Goal: Task Accomplishment & Management: Complete application form

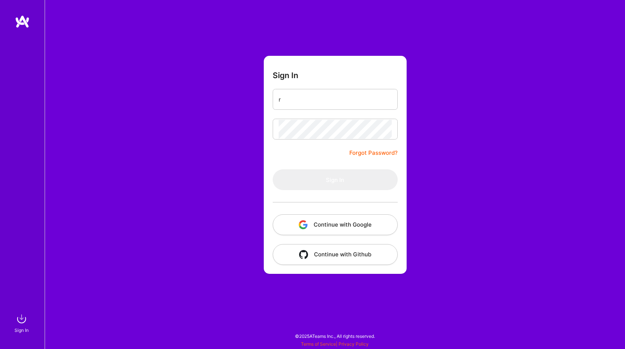
click at [304, 103] on input "r" at bounding box center [334, 99] width 113 height 19
type input "raza.mirza@hotmail.com"
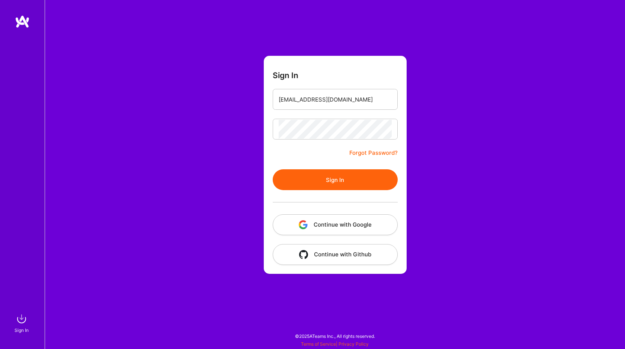
click at [321, 181] on button "Sign In" at bounding box center [335, 179] width 125 height 21
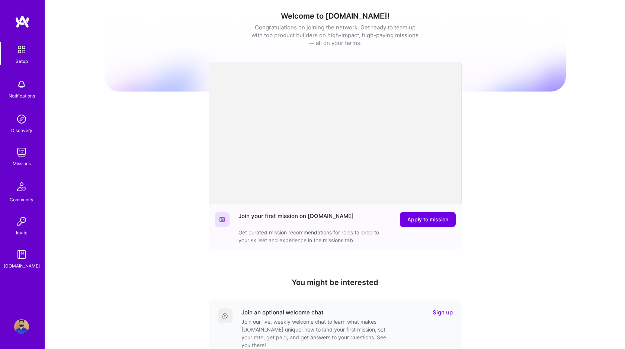
click at [23, 89] on img at bounding box center [21, 84] width 15 height 15
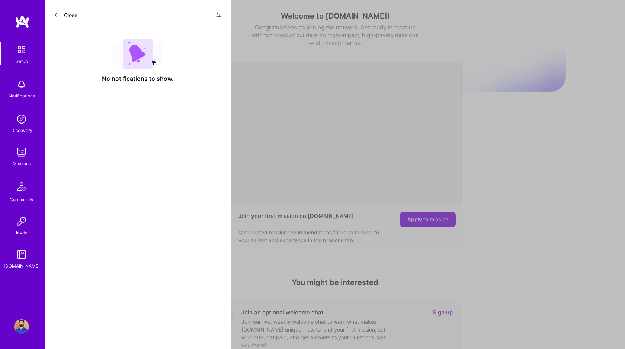
click at [64, 15] on button "Close" at bounding box center [66, 15] width 24 height 12
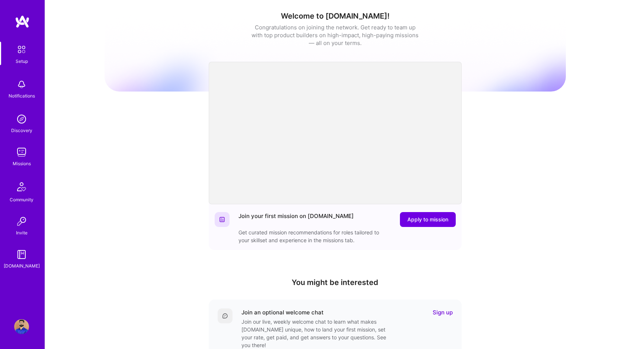
click at [21, 160] on div "Missions" at bounding box center [22, 163] width 18 height 8
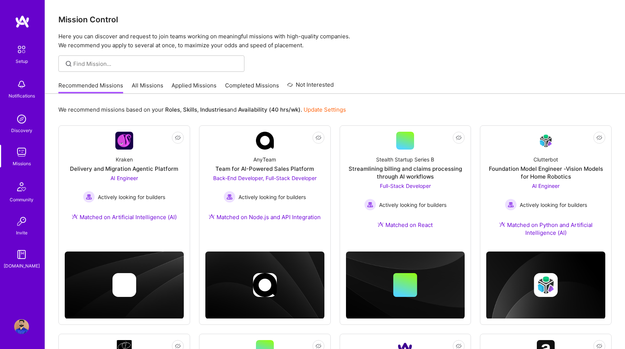
click at [151, 84] on link "All Missions" at bounding box center [148, 87] width 32 height 12
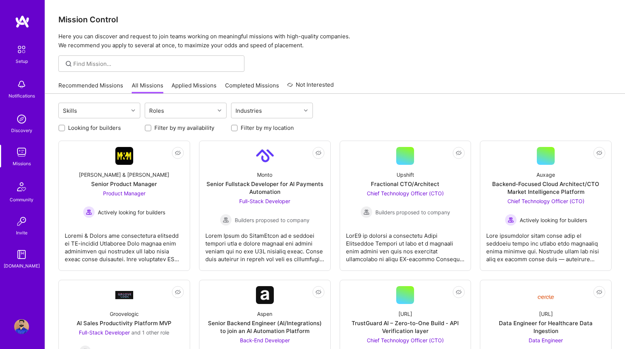
click at [61, 128] on input "Looking for builders" at bounding box center [62, 128] width 5 height 5
checkbox input "true"
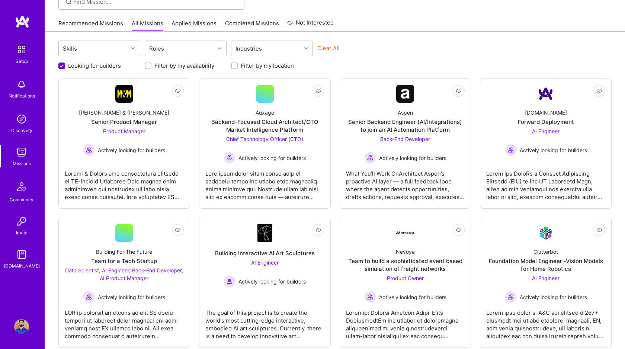
scroll to position [62, 0]
click at [292, 138] on span "Chief Technology Officer (CTO)" at bounding box center [264, 138] width 77 height 6
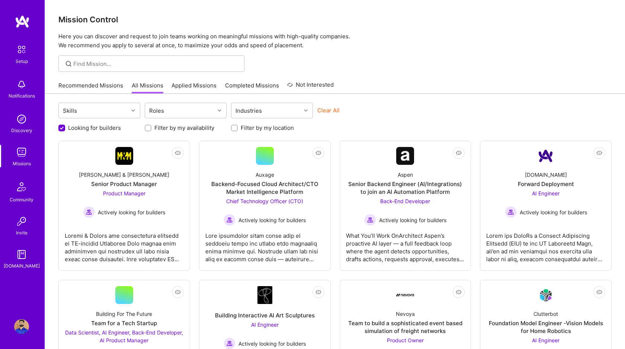
scroll to position [62, 0]
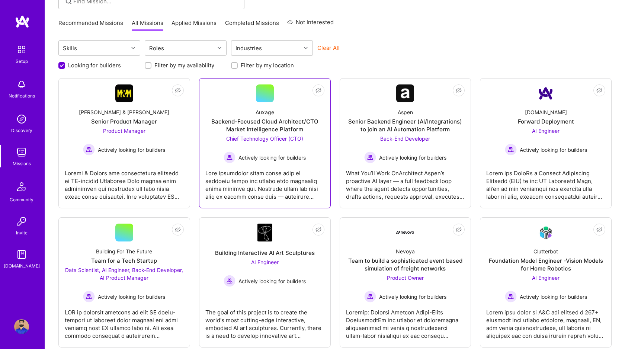
click at [254, 140] on span "Chief Technology Officer (CTO)" at bounding box center [264, 138] width 77 height 6
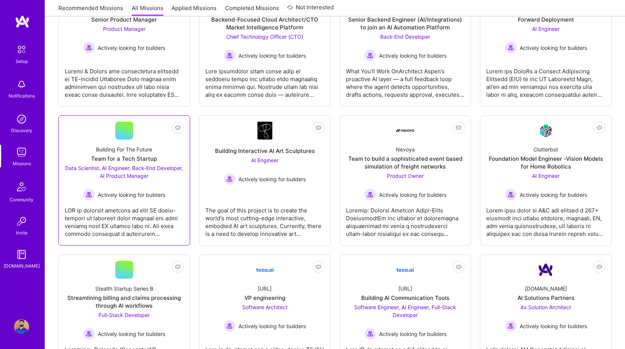
scroll to position [167, 0]
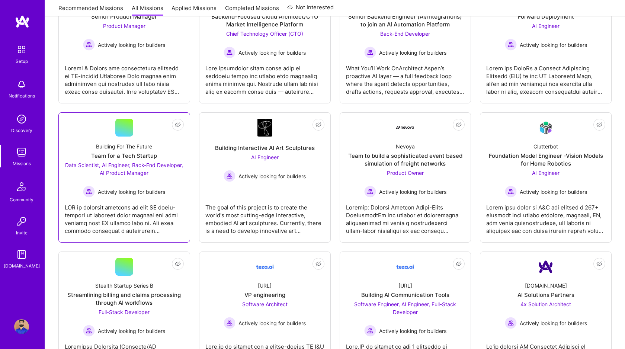
click at [128, 154] on div "Team for a Tech Startup" at bounding box center [124, 156] width 66 height 8
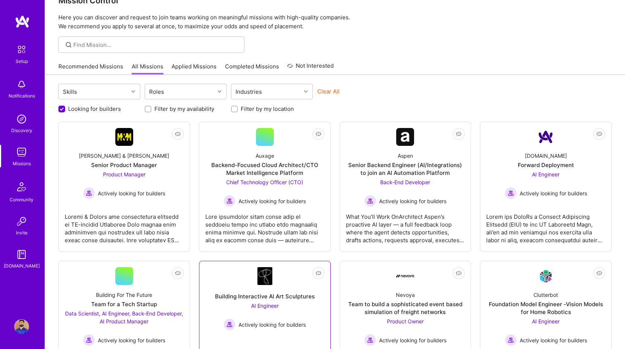
scroll to position [0, 0]
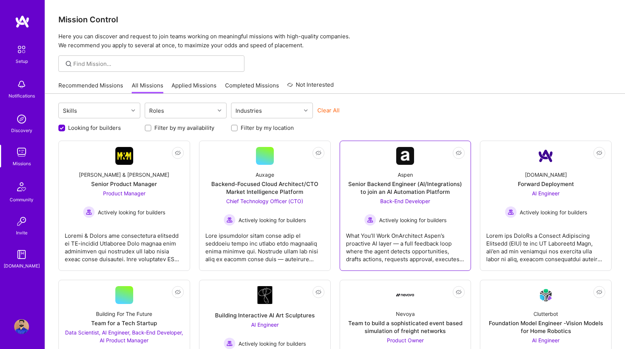
click at [397, 186] on div "Senior Backend Engineer (AI/Integrations) to join an AI Automation Platform" at bounding box center [405, 188] width 119 height 16
click at [194, 82] on link "Applied Missions" at bounding box center [193, 87] width 45 height 12
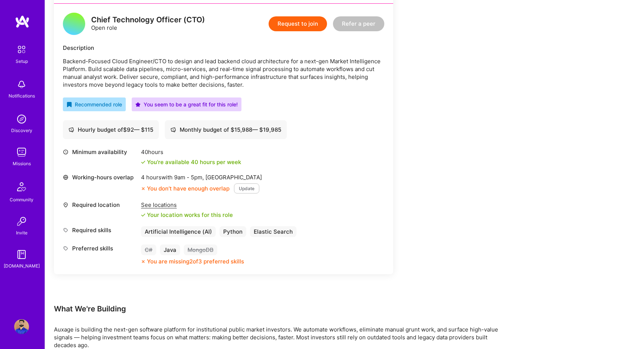
scroll to position [219, 0]
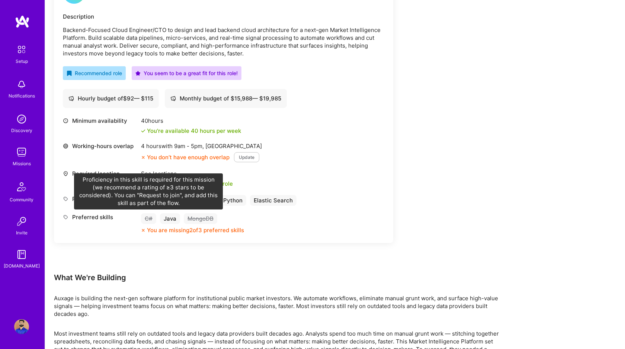
click at [150, 219] on div "C#" at bounding box center [148, 218] width 15 height 11
click at [146, 221] on div "C#" at bounding box center [148, 218] width 15 height 11
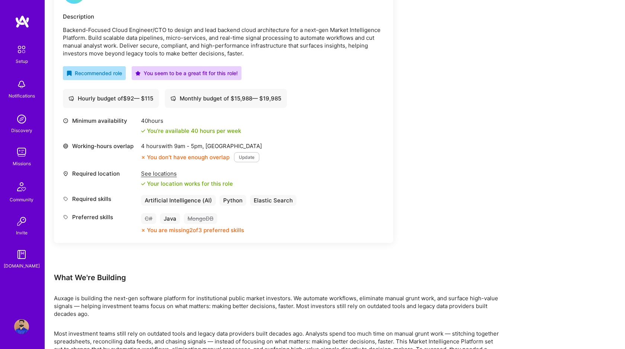
click at [244, 157] on button "Update" at bounding box center [246, 157] width 25 height 10
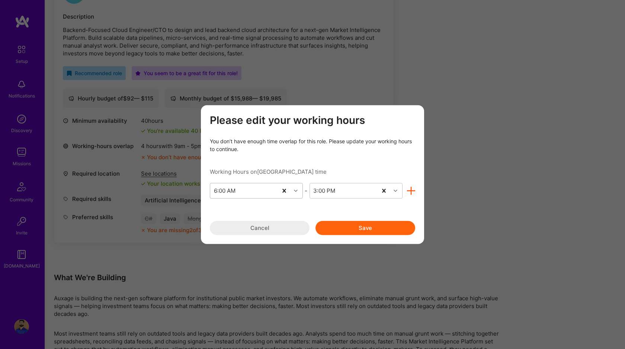
click at [297, 191] on icon "modal" at bounding box center [296, 190] width 4 height 4
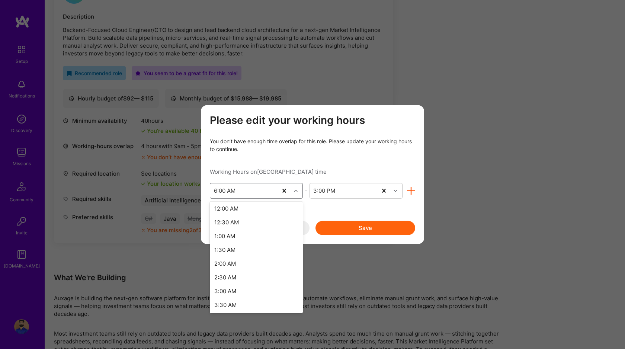
scroll to position [0, 0]
click at [233, 208] on div "12:00 AM" at bounding box center [256, 210] width 93 height 14
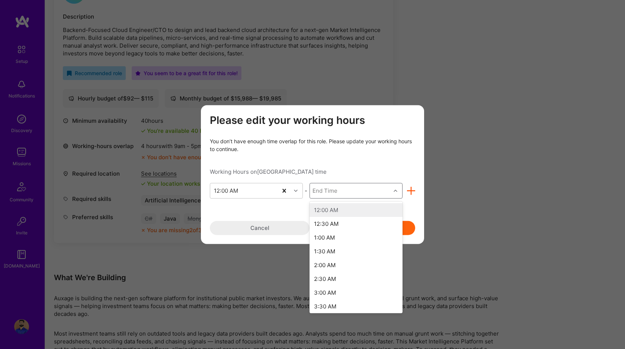
click at [396, 188] on div "modal" at bounding box center [396, 191] width 12 height 10
click at [332, 222] on div "2:30 PM" at bounding box center [355, 222] width 93 height 14
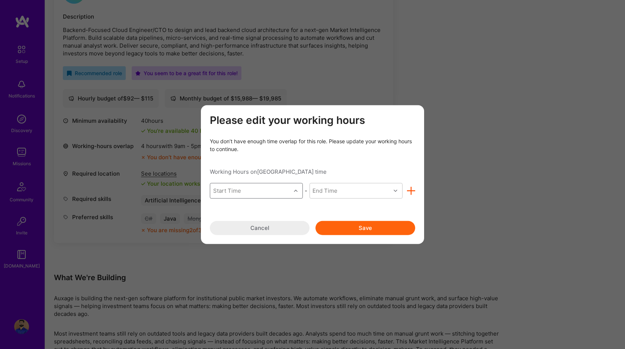
click at [295, 190] on icon "modal" at bounding box center [296, 190] width 4 height 4
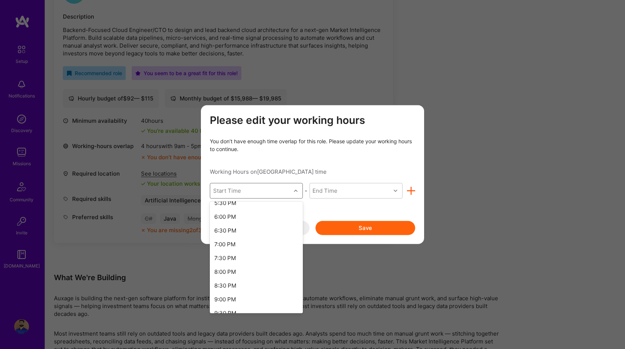
scroll to position [552, 0]
click at [238, 286] on div "11:00 PM" at bounding box center [256, 291] width 93 height 14
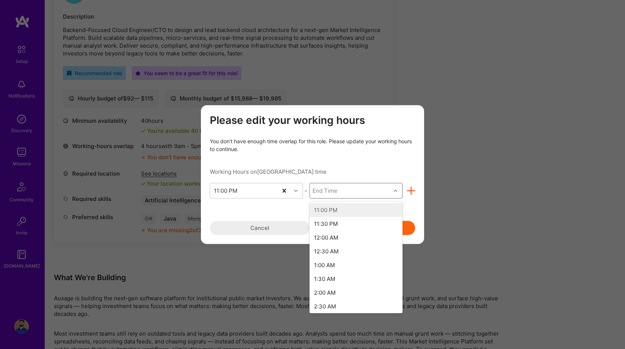
click at [361, 189] on div "End Time" at bounding box center [350, 190] width 81 height 15
click at [332, 299] on div "3:00 AM" at bounding box center [355, 300] width 93 height 14
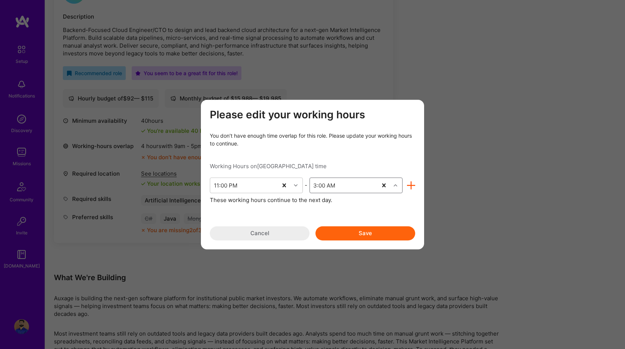
click at [364, 186] on div "3:00 AM" at bounding box center [343, 185] width 67 height 15
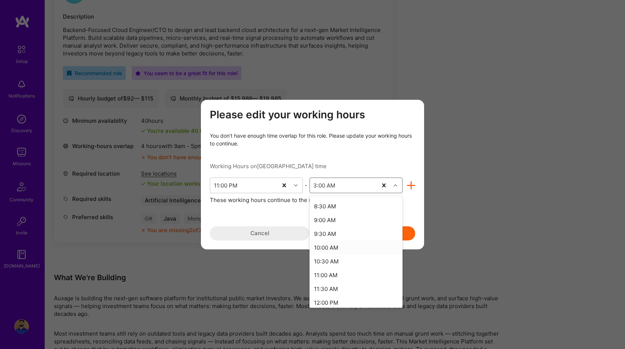
scroll to position [263, 0]
click at [328, 299] on div "12:00 PM" at bounding box center [355, 299] width 93 height 14
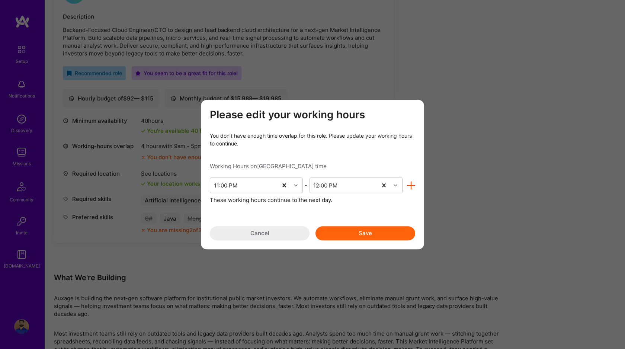
click at [336, 233] on button "Save" at bounding box center [365, 233] width 100 height 14
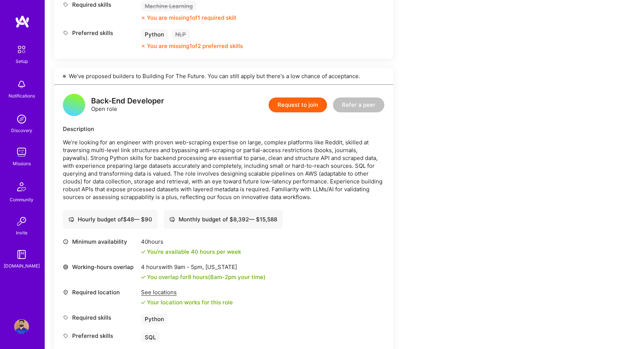
scroll to position [906, 0]
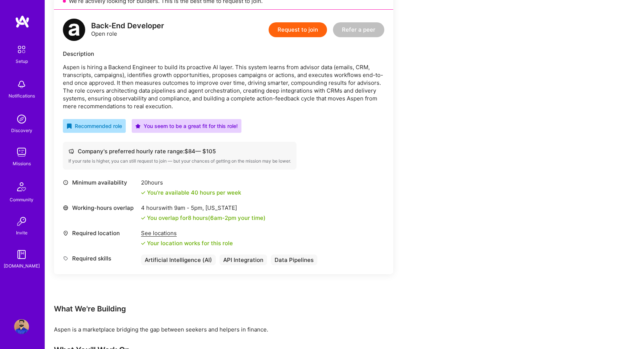
scroll to position [199, 0]
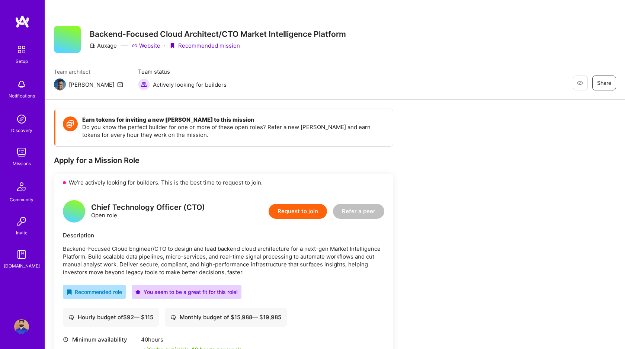
scroll to position [219, 0]
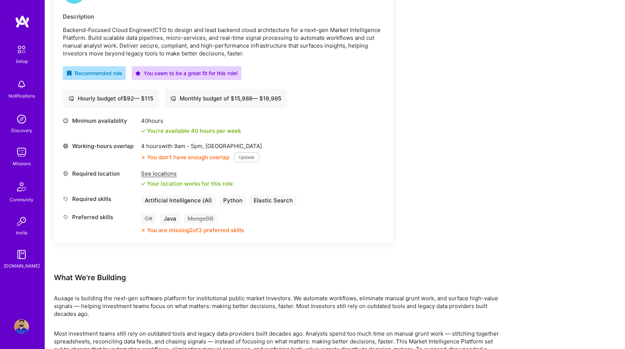
click at [246, 155] on button "Update" at bounding box center [246, 157] width 25 height 10
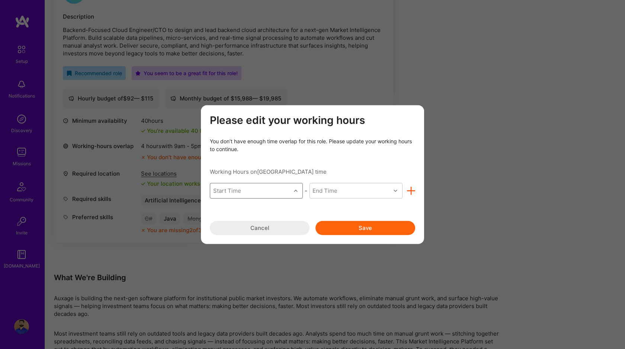
click at [294, 190] on icon "modal" at bounding box center [296, 190] width 4 height 4
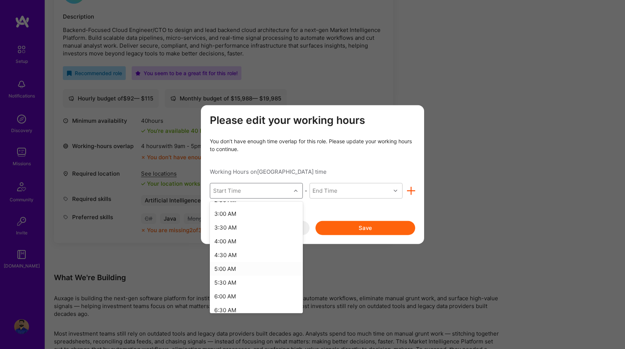
scroll to position [81, 0]
click at [238, 290] on div "6:00 AM" at bounding box center [256, 294] width 93 height 14
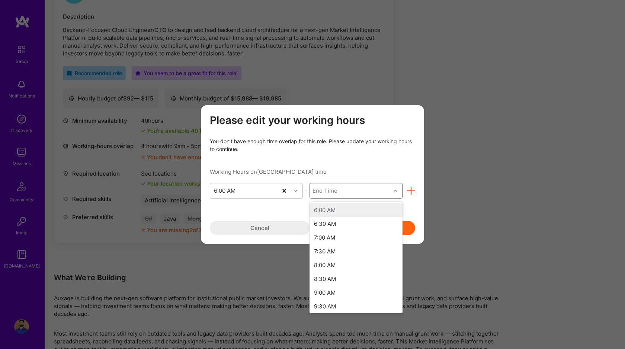
click at [339, 189] on div "End Time" at bounding box center [350, 190] width 81 height 15
click at [333, 283] on div "3:00 PM" at bounding box center [355, 283] width 93 height 14
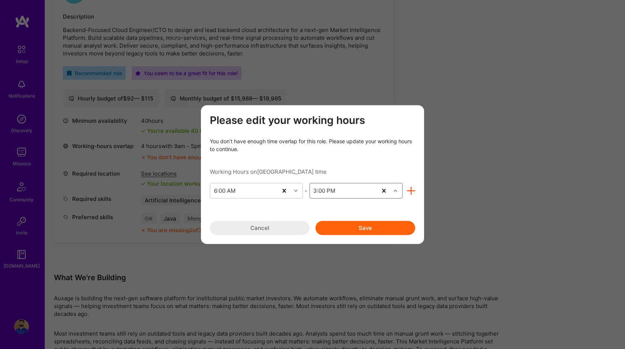
click at [410, 191] on icon "modal" at bounding box center [411, 190] width 9 height 9
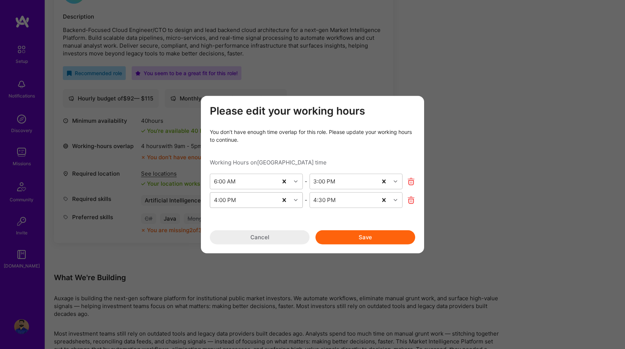
click at [276, 202] on div "4:00 PM" at bounding box center [243, 199] width 67 height 15
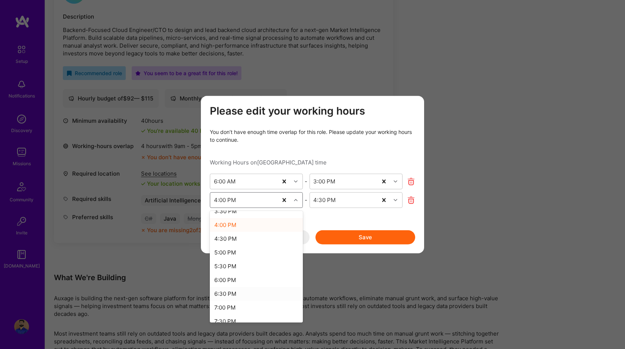
scroll to position [23, 0]
click at [233, 306] on div "7:00 PM" at bounding box center [256, 306] width 93 height 14
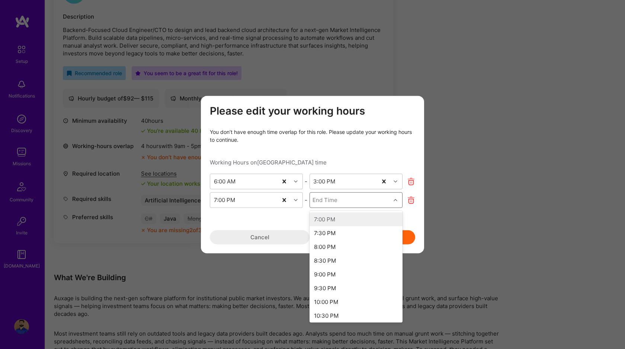
click at [395, 199] on icon "modal" at bounding box center [395, 200] width 4 height 4
click at [334, 288] on div "3:00 AM" at bounding box center [355, 288] width 93 height 14
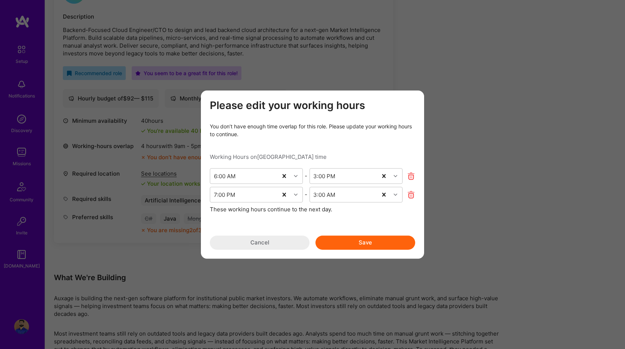
click at [356, 244] on button "Save" at bounding box center [365, 242] width 100 height 14
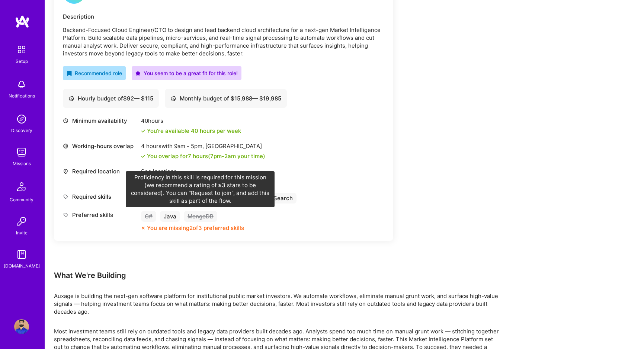
click at [207, 216] on div "MongoDB" at bounding box center [200, 216] width 33 height 11
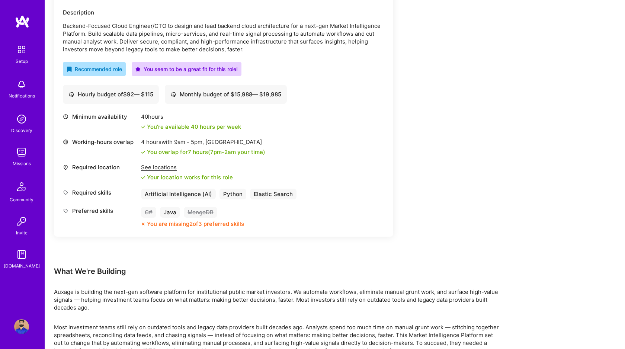
scroll to position [222, 0]
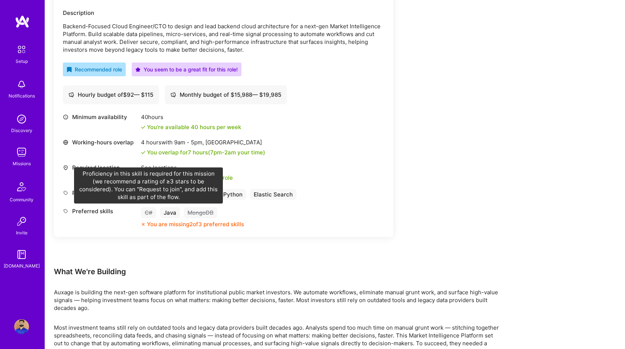
click at [149, 215] on div "C#" at bounding box center [148, 212] width 15 height 11
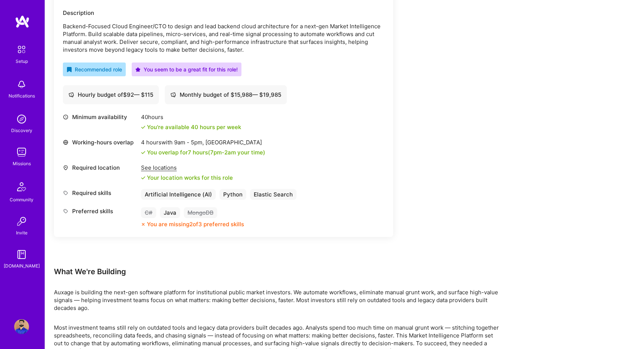
click at [24, 328] on img at bounding box center [21, 326] width 15 height 15
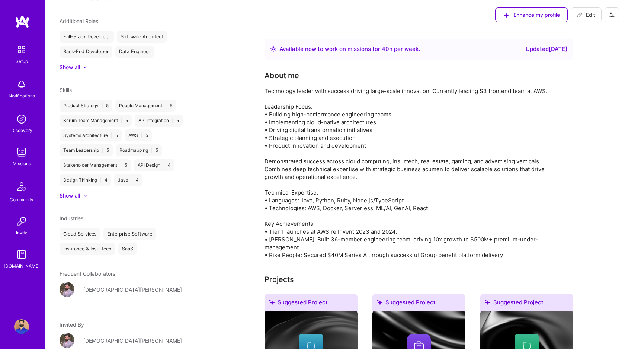
scroll to position [324, 0]
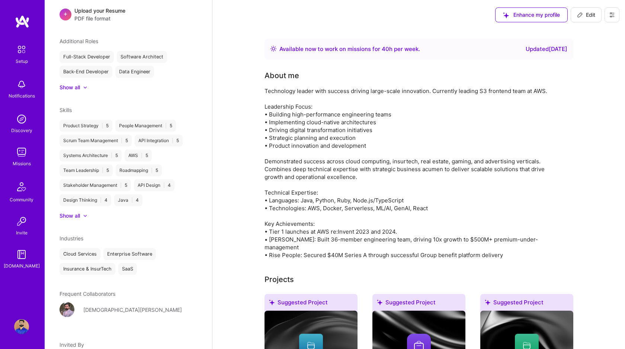
click at [76, 212] on div "Show all" at bounding box center [69, 215] width 20 height 7
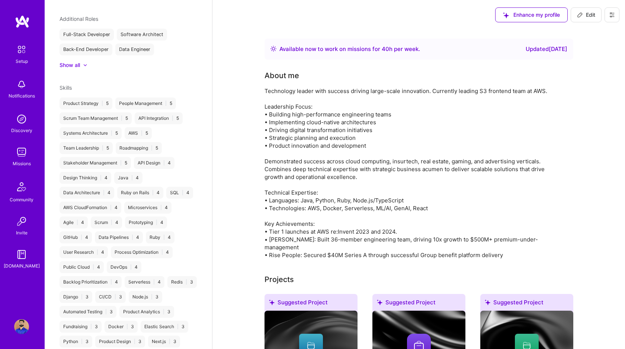
scroll to position [341, 0]
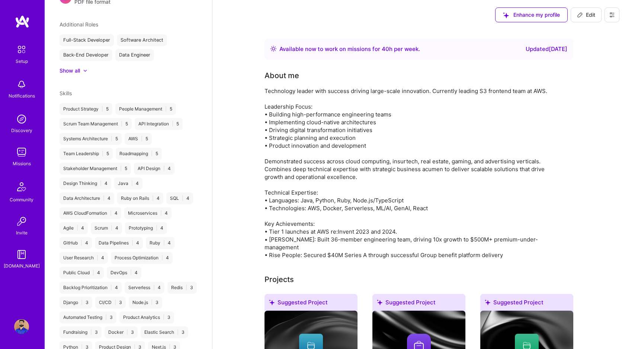
click at [577, 14] on icon at bounding box center [580, 15] width 6 height 6
select select "CA"
select select "Right Now"
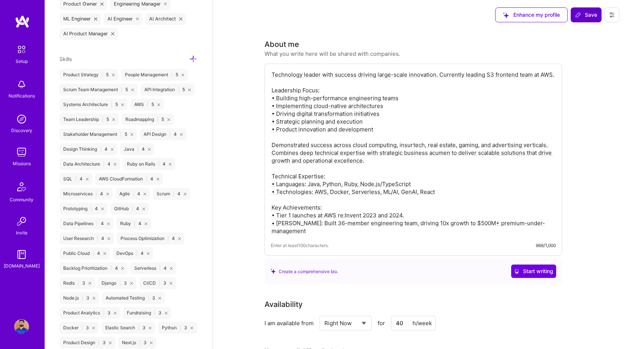
scroll to position [611, 0]
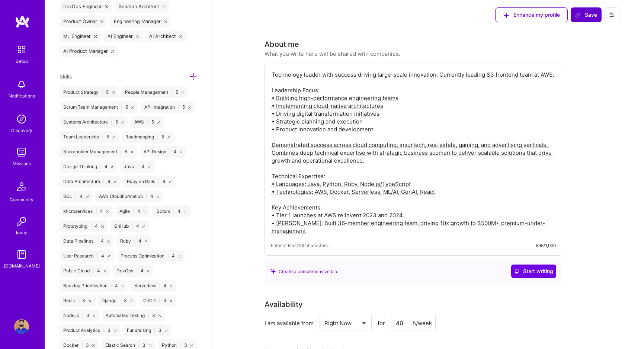
click at [75, 77] on div "Skills" at bounding box center [128, 76] width 138 height 9
click at [192, 74] on icon at bounding box center [193, 76] width 8 height 8
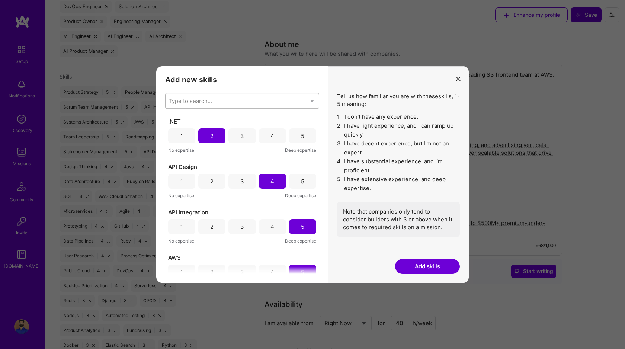
click at [195, 100] on div "Type to search..." at bounding box center [189, 101] width 43 height 8
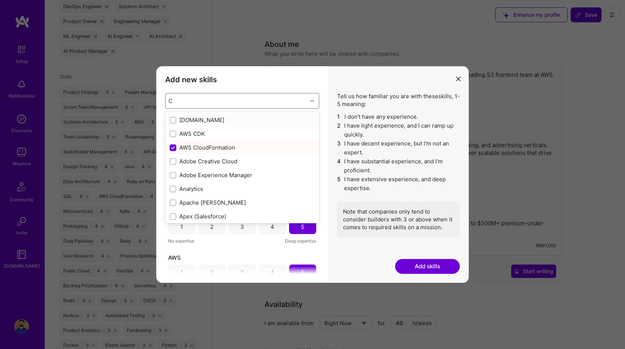
type input "C#"
checkbox input "true"
checkbox input "false"
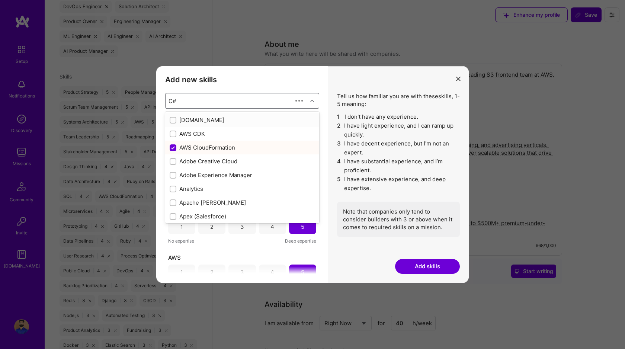
checkbox input "true"
click at [172, 217] on input "modal" at bounding box center [173, 216] width 5 height 5
checkbox input "false"
checkbox input "true"
checkbox input "false"
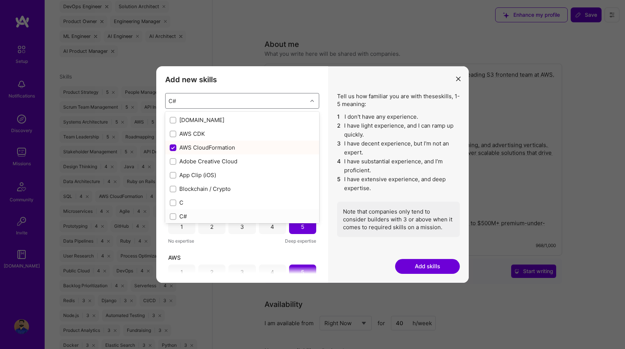
checkbox input "true"
checkbox input "false"
checkbox input "true"
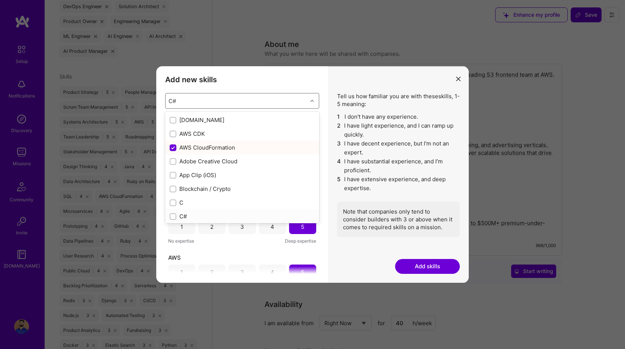
checkbox input "true"
checkbox input "false"
checkbox input "true"
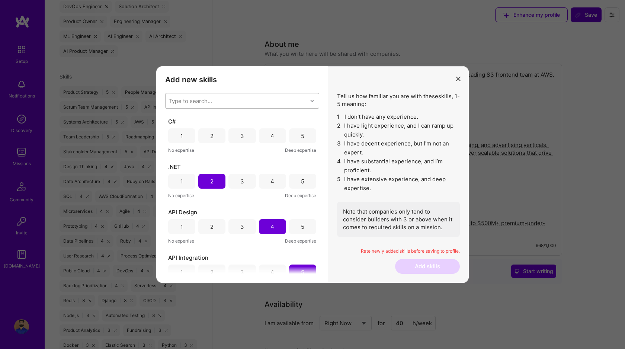
click at [326, 128] on div "Add new skills Tell us how familiar you are with given skills, using between 1 …" at bounding box center [242, 174] width 172 height 216
click at [214, 135] on div "2" at bounding box center [211, 135] width 27 height 15
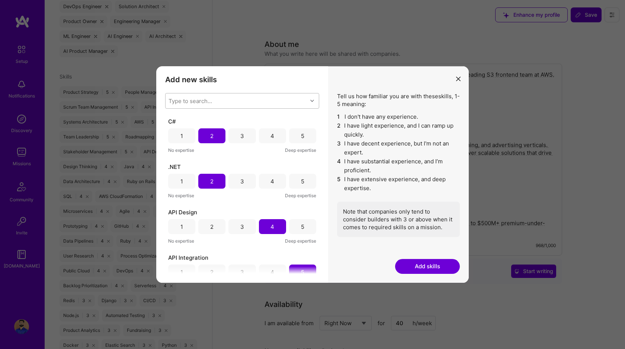
click at [216, 101] on div "Type to search..." at bounding box center [236, 100] width 142 height 15
type input "mongo"
click at [171, 119] on input "modal" at bounding box center [173, 120] width 5 height 5
checkbox input "true"
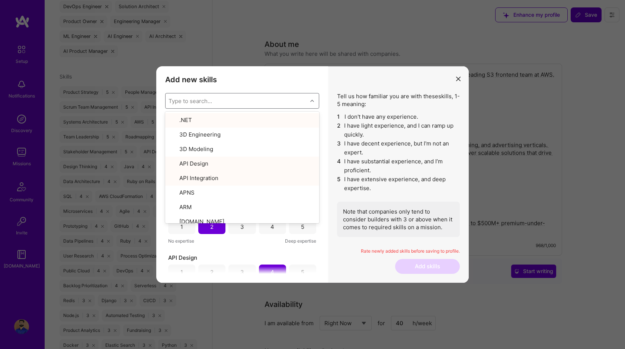
click at [210, 77] on h3 "Add new skills" at bounding box center [242, 79] width 154 height 9
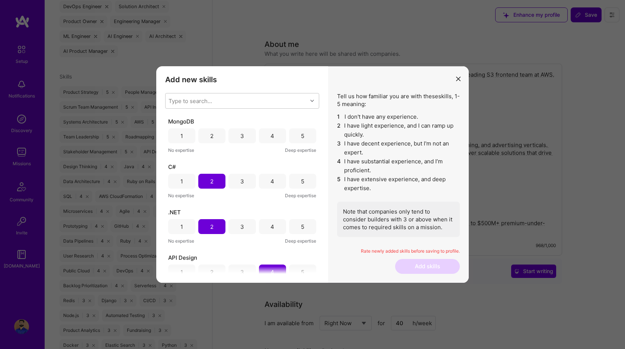
click at [240, 137] on div "3" at bounding box center [242, 136] width 4 height 8
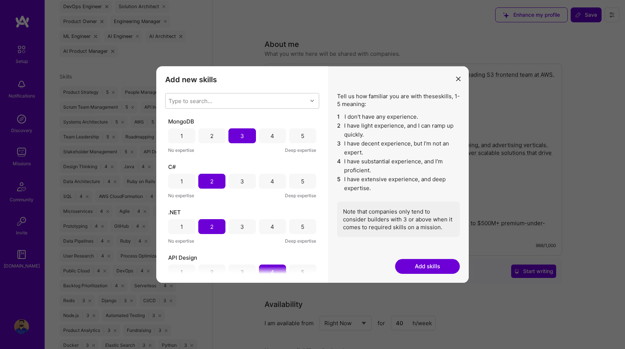
click at [418, 267] on button "Add skills" at bounding box center [427, 266] width 65 height 15
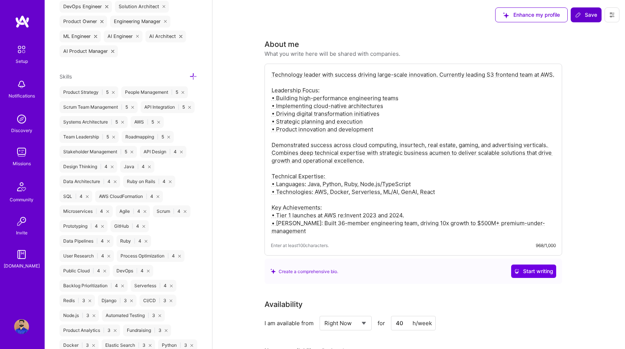
click at [585, 11] on span "Save" at bounding box center [586, 14] width 22 height 7
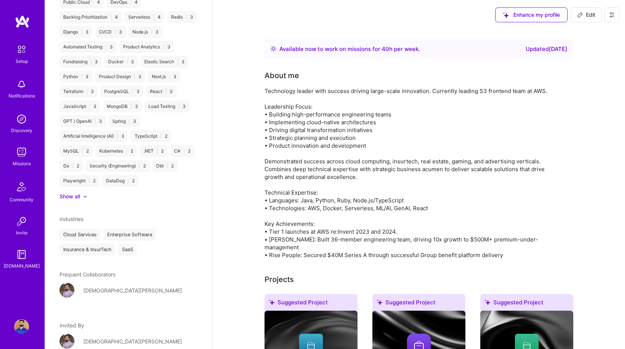
scroll to position [425, 0]
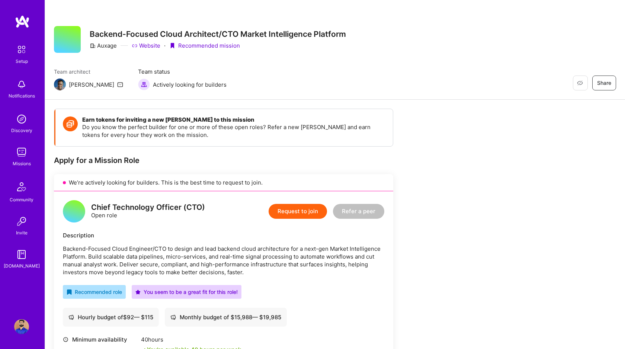
click at [297, 207] on button "Request to join" at bounding box center [297, 211] width 58 height 15
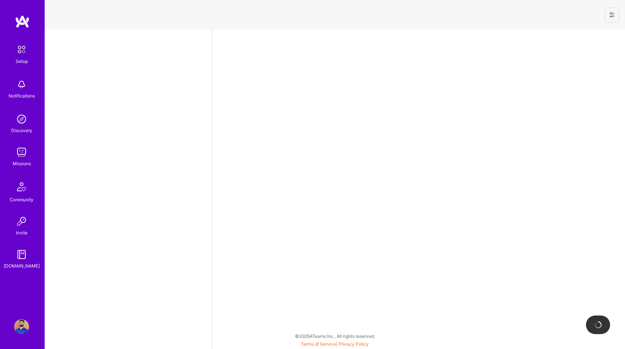
select select "CA"
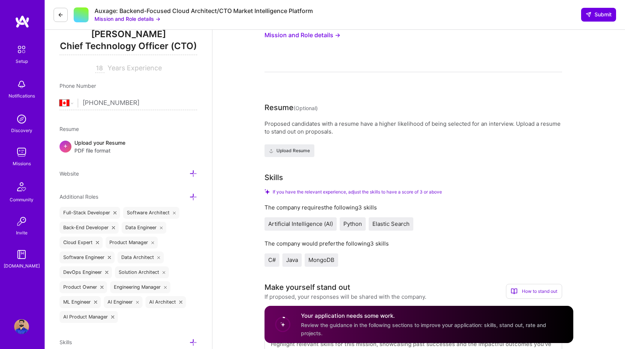
scroll to position [155, 0]
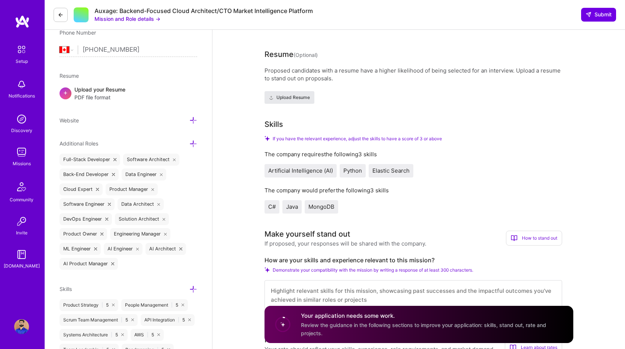
click at [281, 97] on span "Upload Resume" at bounding box center [289, 97] width 41 height 7
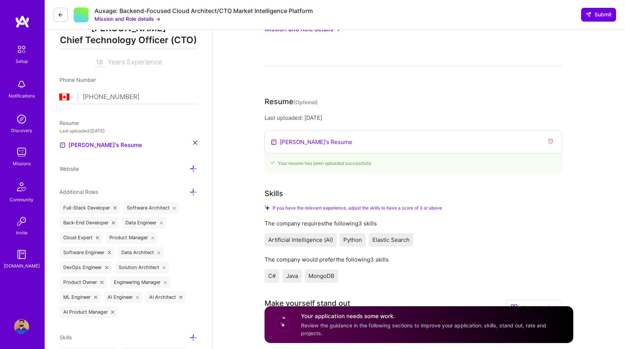
scroll to position [0, 0]
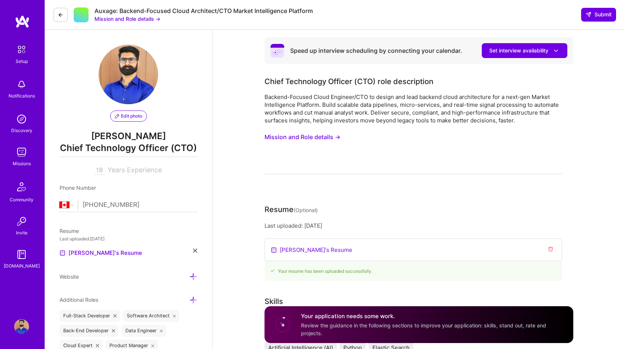
click at [290, 138] on button "Mission and Role details →" at bounding box center [302, 137] width 76 height 14
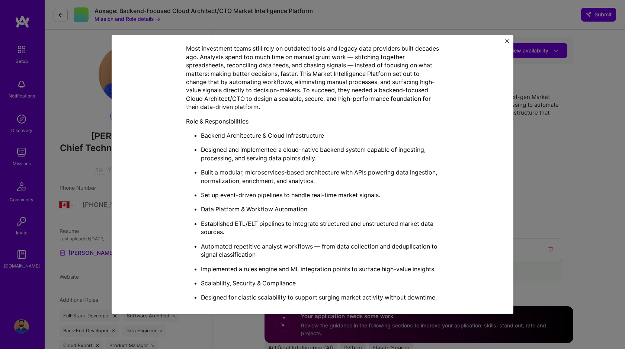
scroll to position [192, 0]
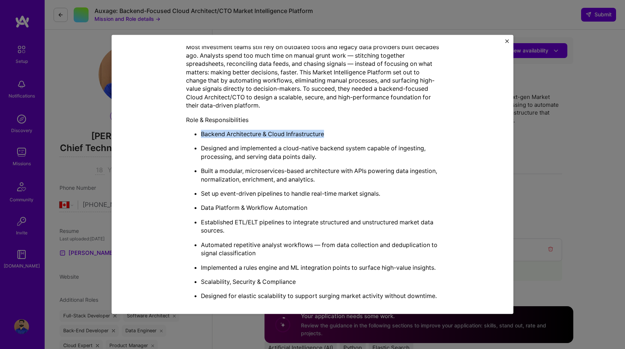
drag, startPoint x: 200, startPoint y: 133, endPoint x: 325, endPoint y: 132, distance: 125.3
click at [325, 132] on ul "Backend Architecture & Cloud Infrastructure Designed and implemented a cloud-na…" at bounding box center [312, 278] width 253 height 297
copy p "Backend Architecture & Cloud Infrastructure"
click at [564, 230] on div "Mission Description and Role Details Chief Technology Officer (CTO) role descri…" at bounding box center [312, 174] width 625 height 349
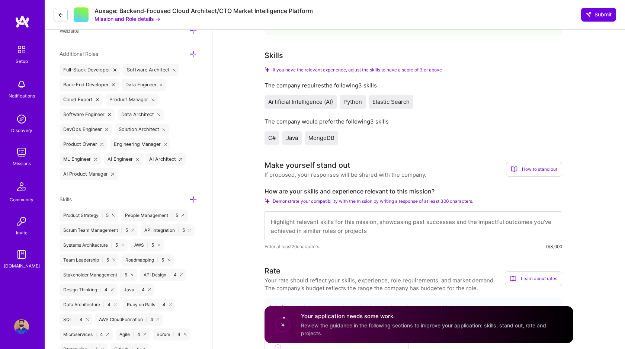
scroll to position [268, 0]
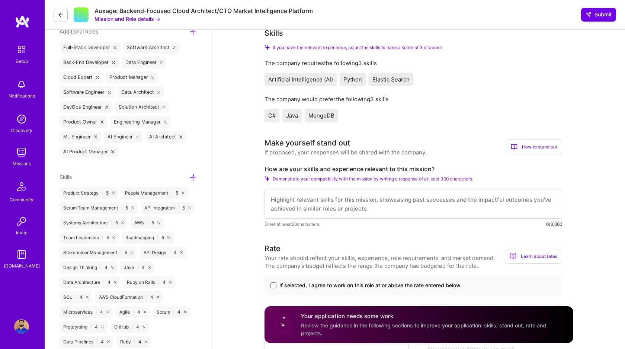
click at [329, 208] on textarea at bounding box center [412, 204] width 297 height 30
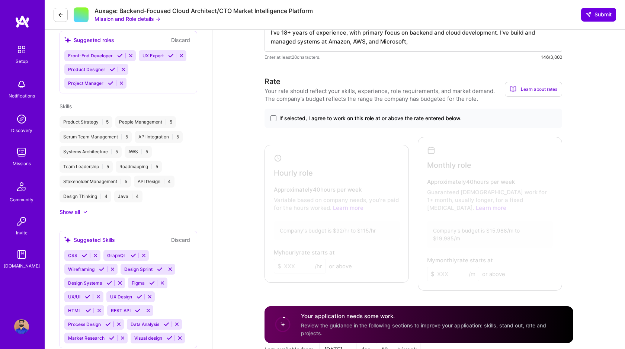
scroll to position [240, 0]
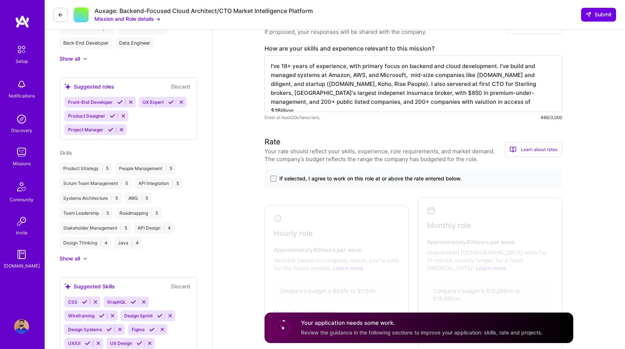
type textarea "I've 18+ years of experience, with primary focus on backend and cloud developme…"
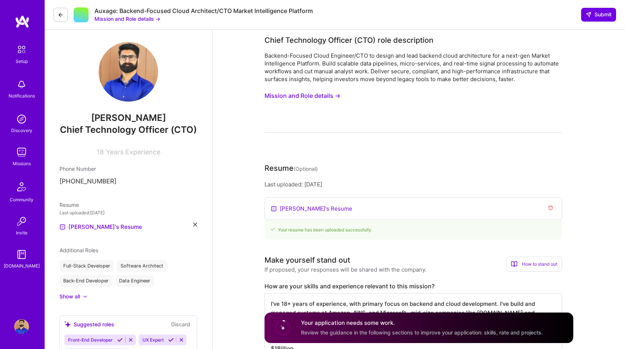
scroll to position [1, 0]
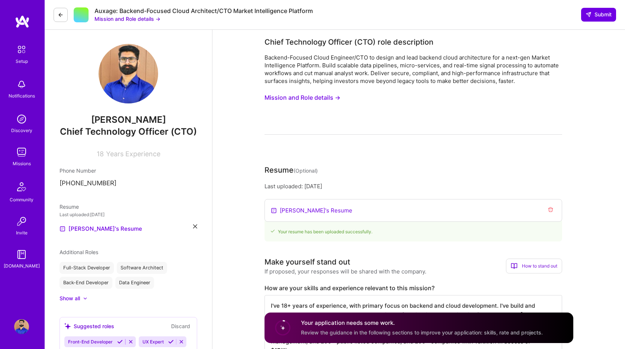
click at [305, 99] on button "Mission and Role details →" at bounding box center [302, 98] width 76 height 14
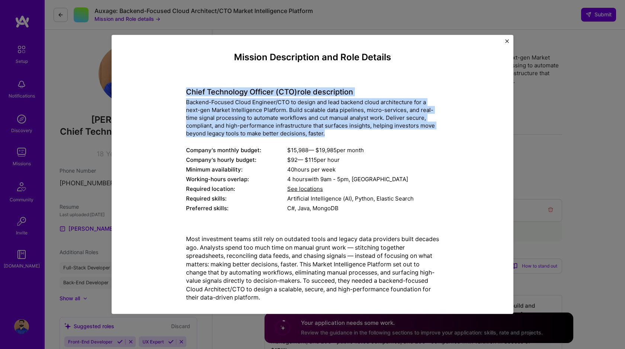
drag, startPoint x: 328, startPoint y: 133, endPoint x: 186, endPoint y: 93, distance: 147.8
click at [186, 93] on div "Chief Technology Officer (CTO) role description Backend-Focused Cloud Engineer/…" at bounding box center [312, 146] width 253 height 136
copy div "Chief Technology Officer (CTO) role description Backend-Focused Cloud Engineer/…"
click at [505, 41] on img "Close" at bounding box center [507, 41] width 4 height 4
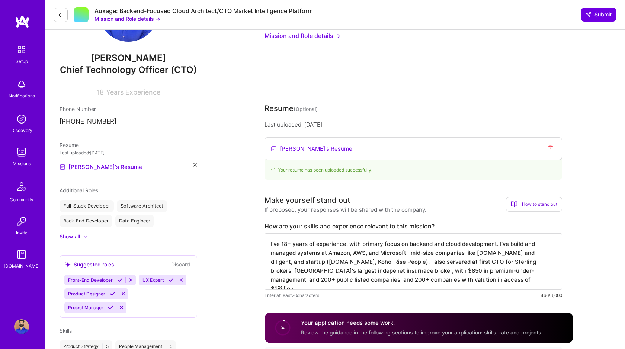
scroll to position [64, 0]
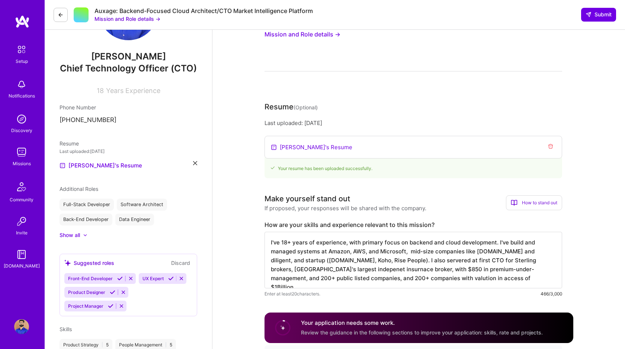
click at [312, 224] on label "How are your skills and experience relevant to this mission?" at bounding box center [412, 225] width 297 height 8
copy label "How are your skills and experience relevant to this mission?"
click at [317, 251] on textarea "I've 18+ years of experience, with primary focus on backend and cloud developme…" at bounding box center [412, 260] width 297 height 57
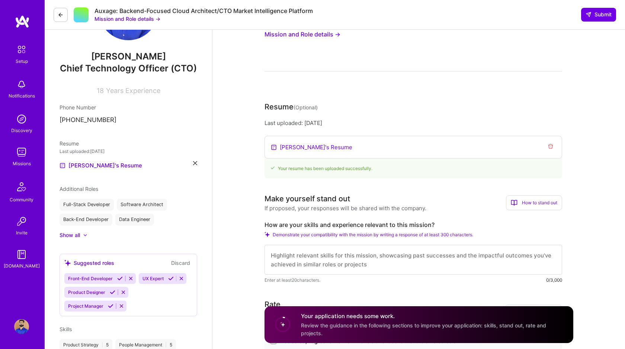
paste textarea "With 18+ years of backend and cloud development experience, I bring proven expe…"
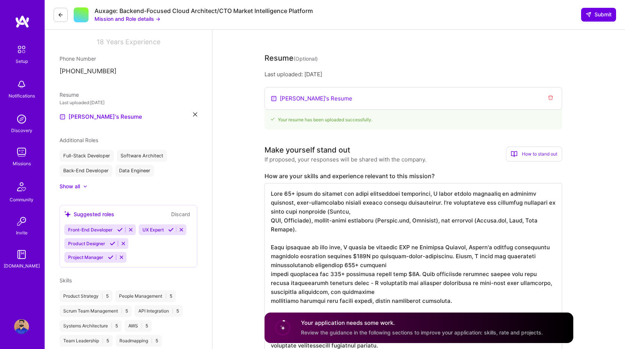
scroll to position [1, 0]
click at [324, 299] on textarea at bounding box center [412, 269] width 297 height 172
click at [351, 303] on textarea at bounding box center [412, 265] width 297 height 164
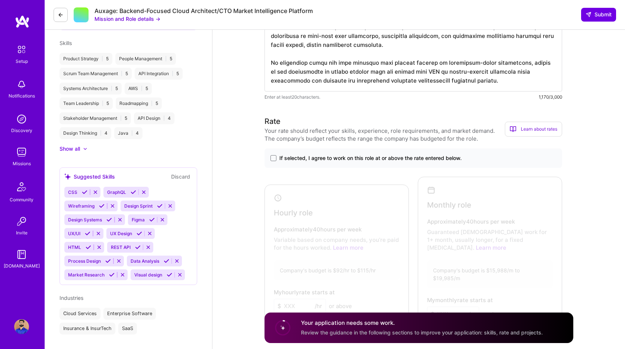
scroll to position [351, 0]
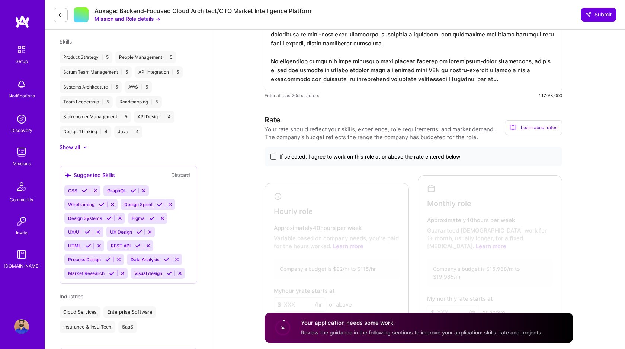
type textarea "With 18+ years of backend and cloud development experience, I bring proven expe…"
click at [271, 155] on span at bounding box center [273, 157] width 6 height 6
click at [0, 0] on input "If selected, I agree to work on this role at or above the rate entered below." at bounding box center [0, 0] width 0 height 0
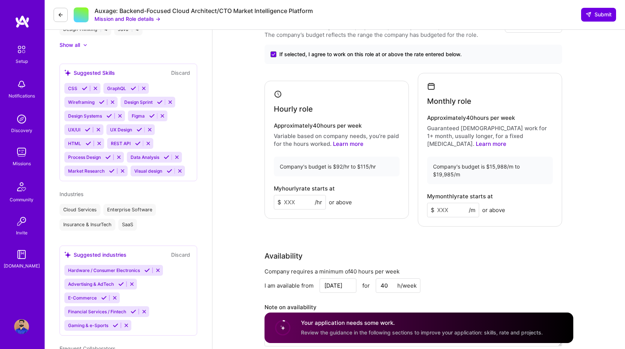
scroll to position [456, 0]
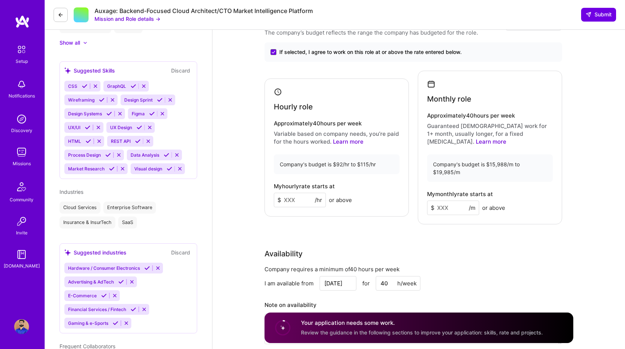
click at [296, 193] on input at bounding box center [300, 200] width 52 height 14
type input "115"
click at [447, 200] on input at bounding box center [453, 207] width 52 height 14
type input "19750"
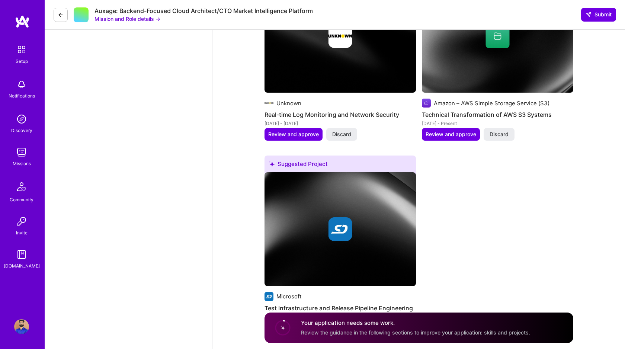
scroll to position [1423, 0]
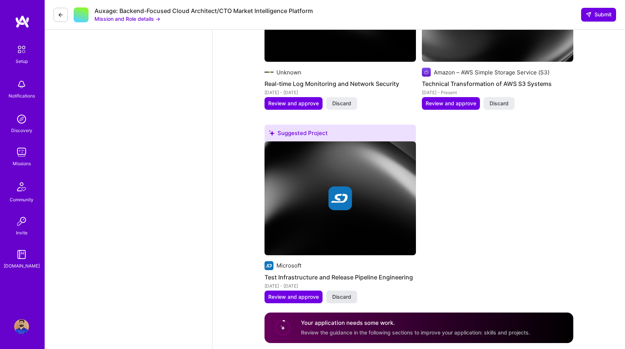
click at [341, 293] on span "Discard" at bounding box center [341, 296] width 19 height 7
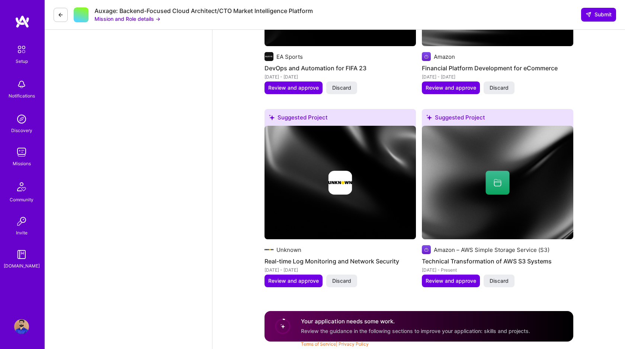
scroll to position [1230, 0]
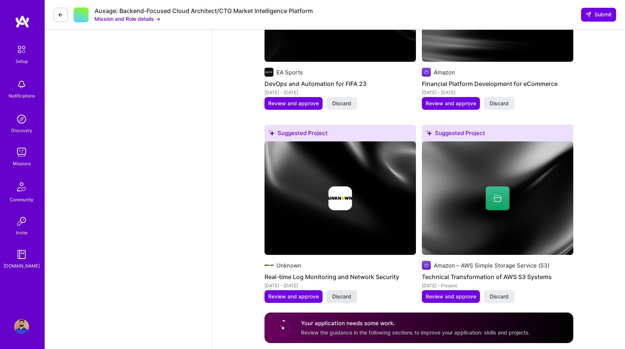
click at [342, 293] on span "Discard" at bounding box center [341, 296] width 19 height 7
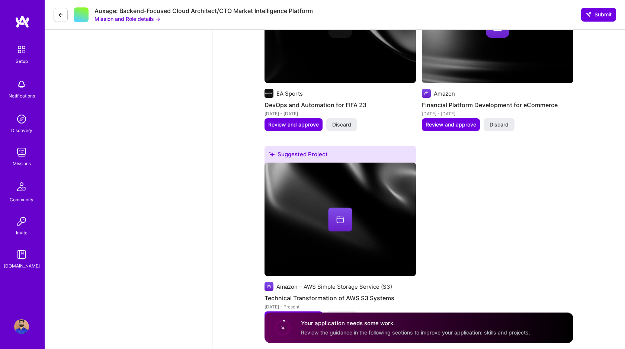
scroll to position [1205, 0]
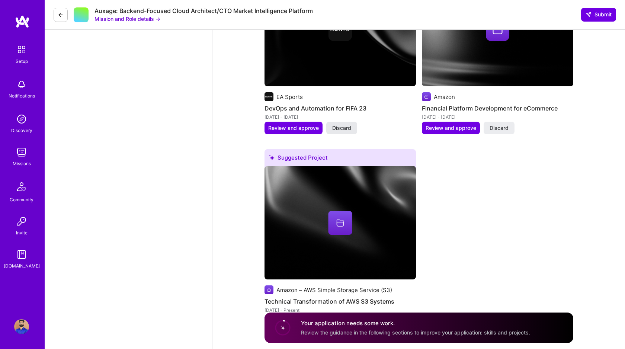
click at [349, 124] on span "Discard" at bounding box center [341, 127] width 19 height 7
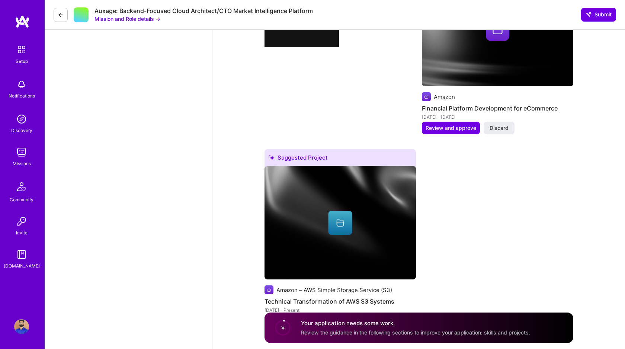
scroll to position [1037, 0]
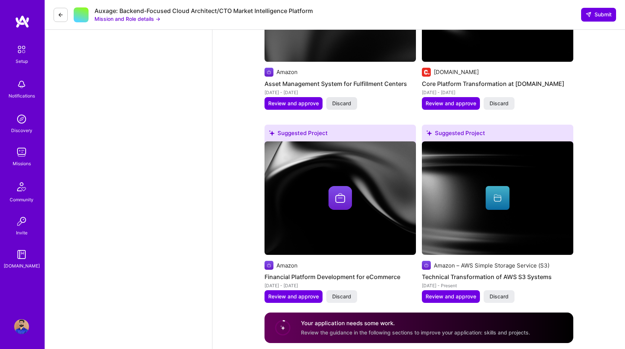
click at [339, 100] on span "Discard" at bounding box center [341, 103] width 19 height 7
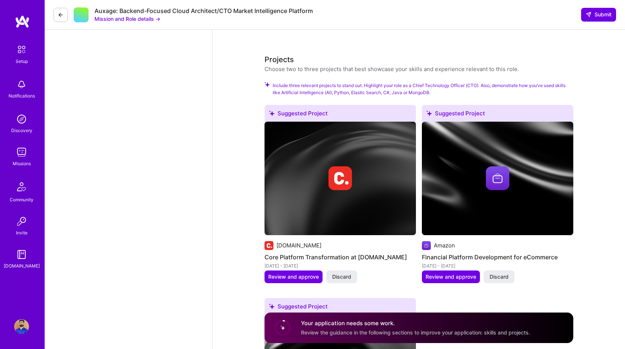
scroll to position [865, 0]
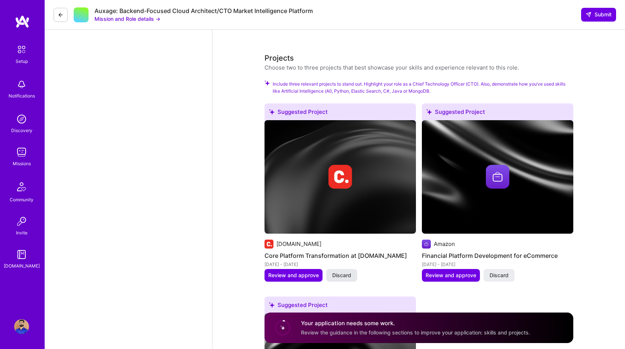
click at [342, 271] on span "Discard" at bounding box center [341, 274] width 19 height 7
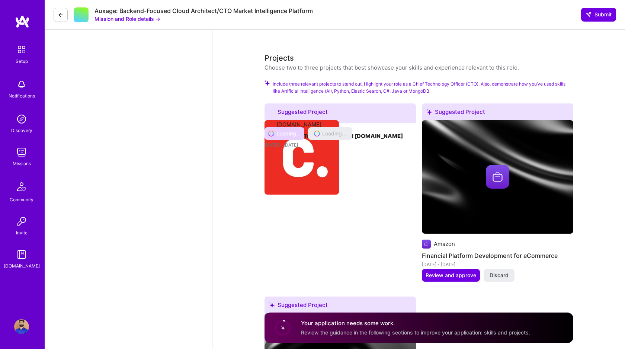
scroll to position [844, 0]
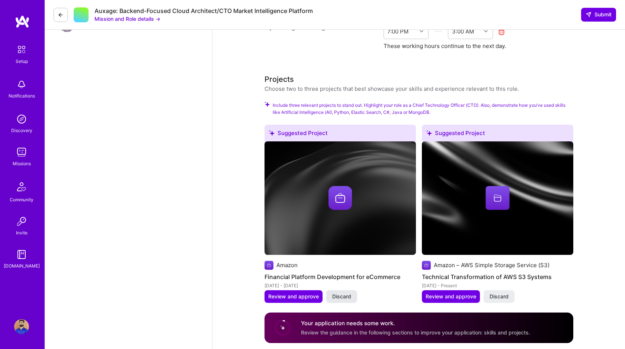
click at [339, 290] on button "Discard" at bounding box center [341, 296] width 31 height 13
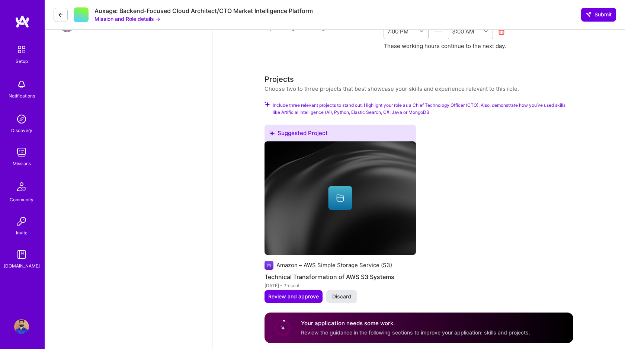
click at [345, 293] on span "Discard" at bounding box center [341, 296] width 19 height 7
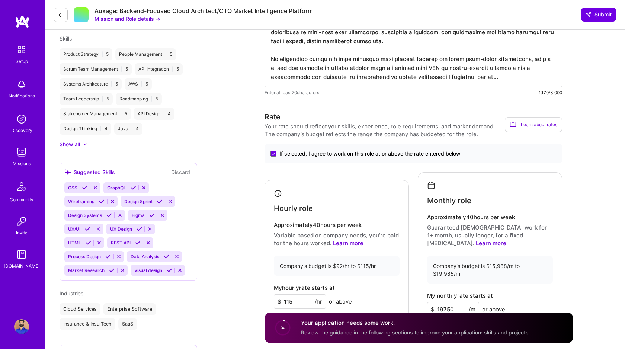
scroll to position [657, 0]
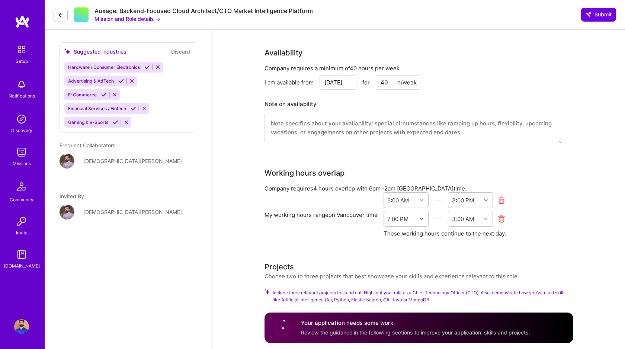
click at [350, 289] on span "Include three relevant projects to stand out. Highlight your role as a Chief Te…" at bounding box center [423, 296] width 300 height 14
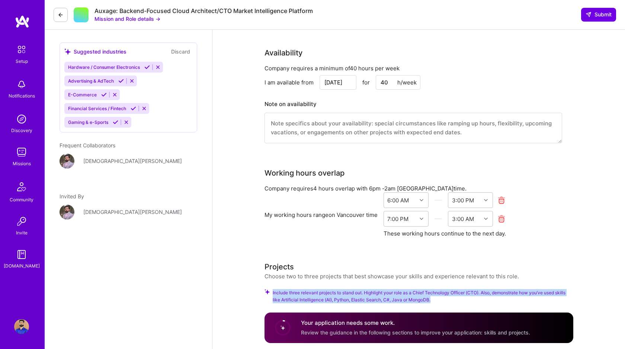
click at [350, 289] on span "Include three relevant projects to stand out. Highlight your role as a Chief Te…" at bounding box center [423, 296] width 300 height 14
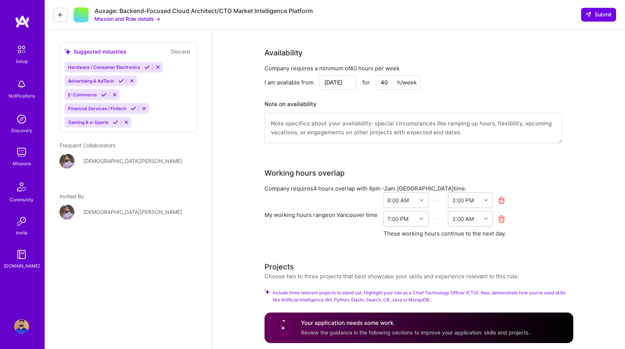
click at [348, 123] on textarea at bounding box center [412, 128] width 297 height 30
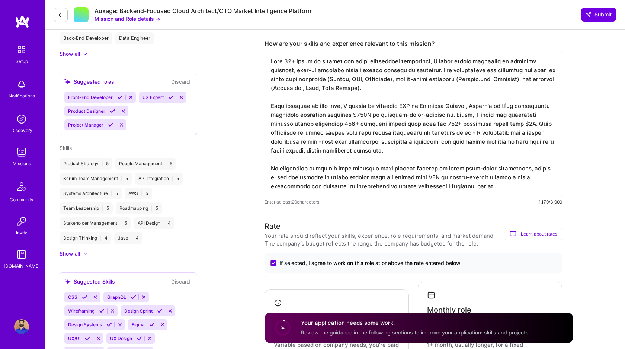
scroll to position [0, 0]
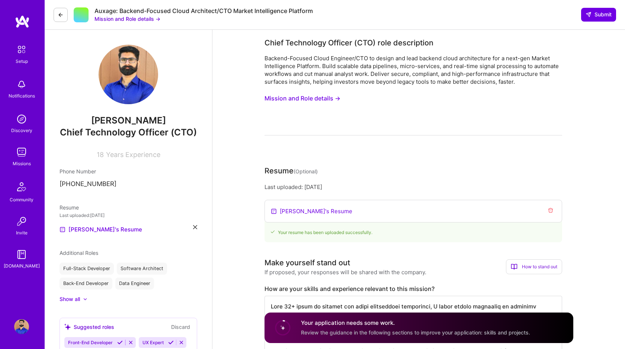
click at [548, 212] on icon "Remove resume" at bounding box center [550, 210] width 6 height 6
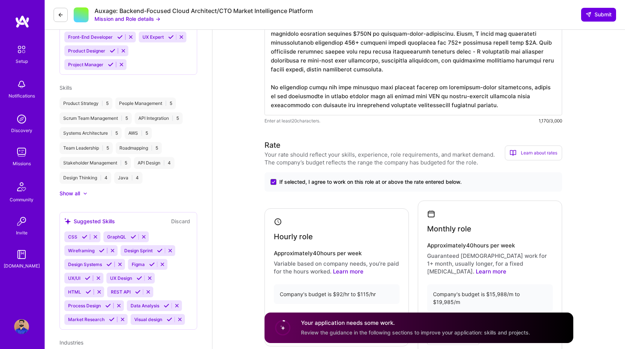
scroll to position [297, 0]
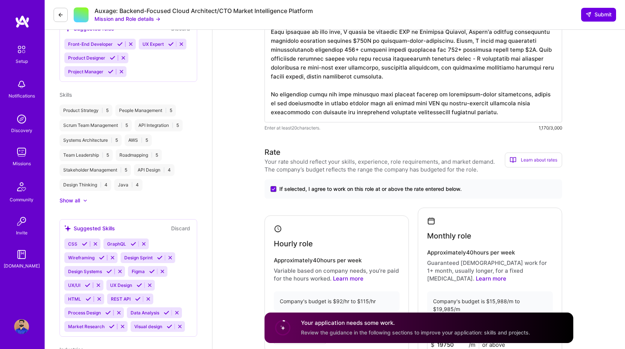
click at [306, 79] on textarea at bounding box center [412, 50] width 297 height 146
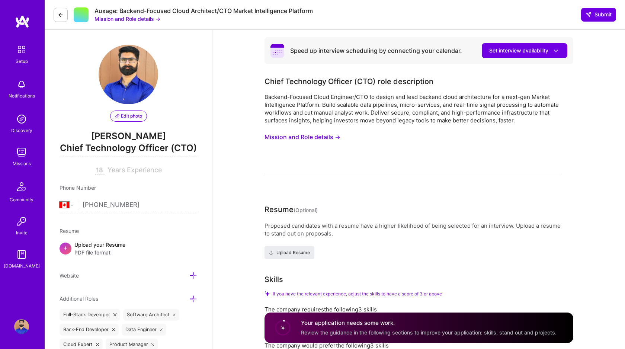
select select "CA"
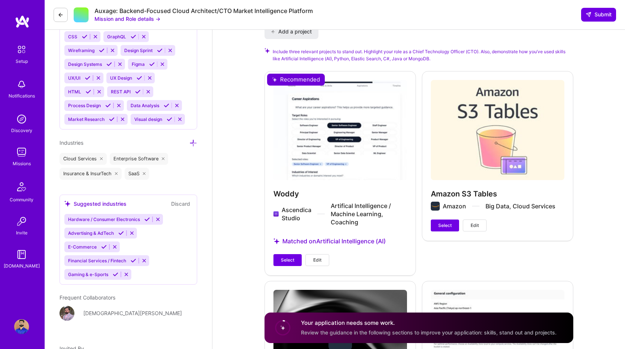
scroll to position [930, 0]
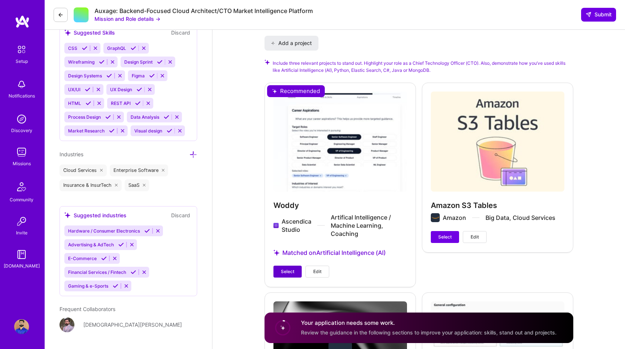
click at [286, 268] on span "Select" at bounding box center [287, 271] width 13 height 7
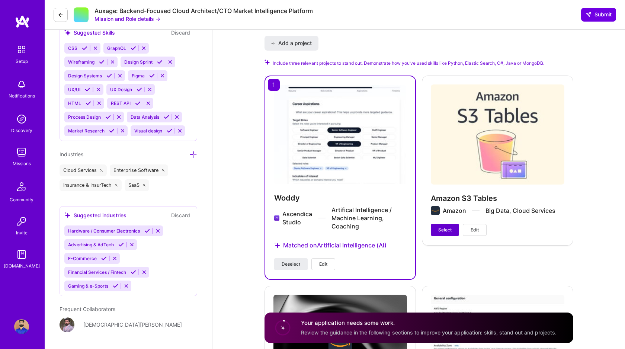
click at [442, 224] on button "Select" at bounding box center [445, 230] width 28 height 12
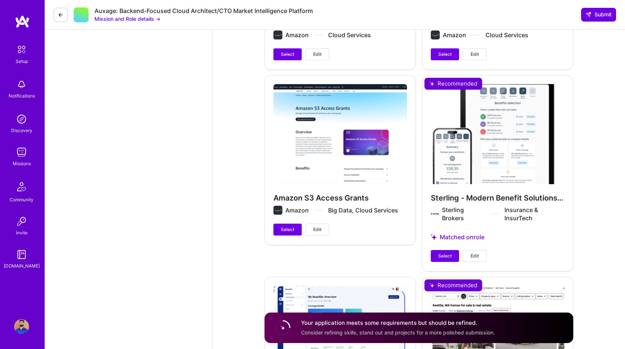
scroll to position [1326, 0]
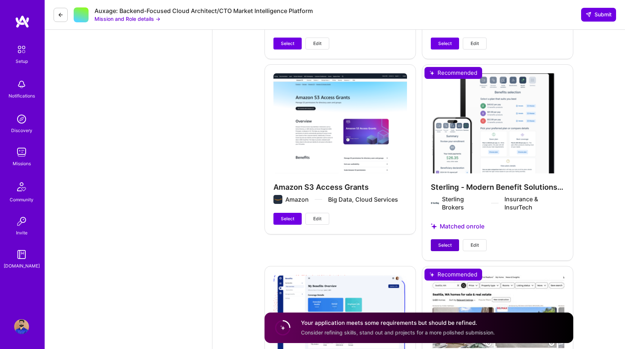
click at [448, 242] on span "Select" at bounding box center [444, 245] width 13 height 7
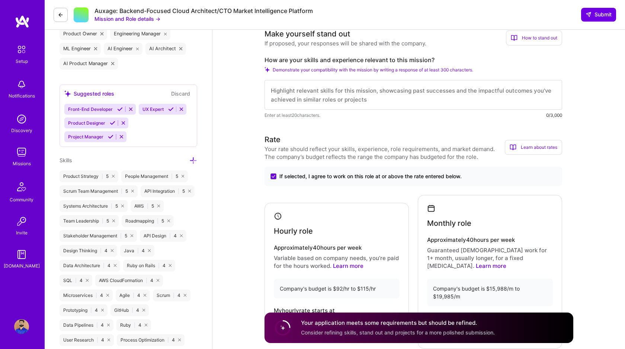
scroll to position [324, 0]
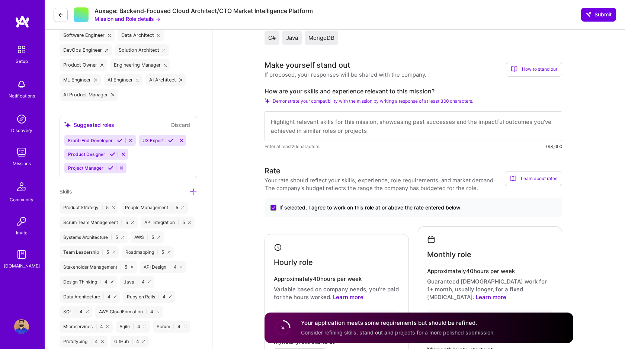
click at [335, 120] on textarea at bounding box center [412, 126] width 297 height 30
paste textarea "With 18+ years of backend and cloud development experience, I bring proven expe…"
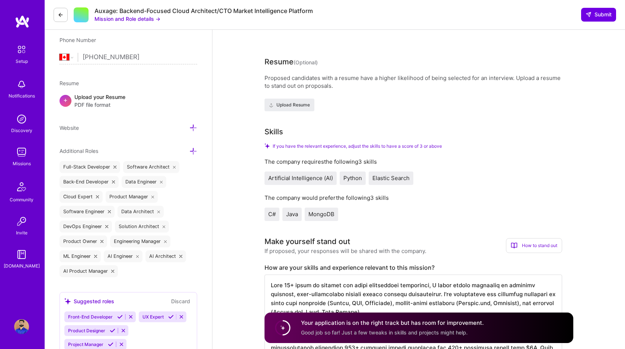
scroll to position [139, 0]
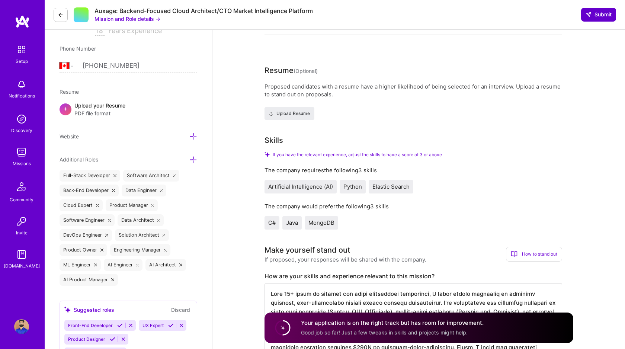
type textarea "With 18+ years of backend and cloud development experience, I bring proven expe…"
click at [599, 12] on span "Submit" at bounding box center [598, 14] width 26 height 7
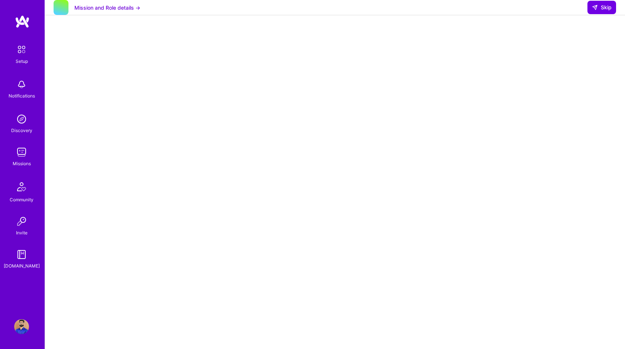
click at [81, 12] on button "Mission and Role details →" at bounding box center [107, 8] width 66 height 8
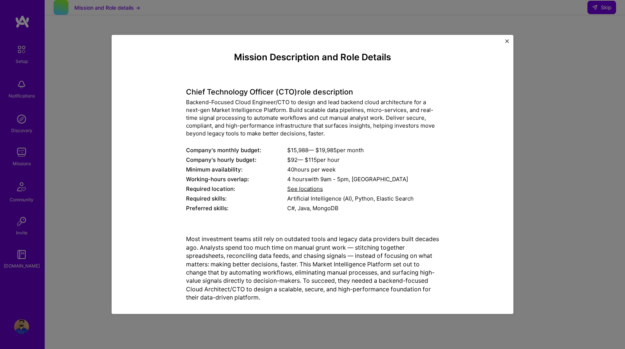
click at [508, 41] on img "Close" at bounding box center [507, 41] width 4 height 4
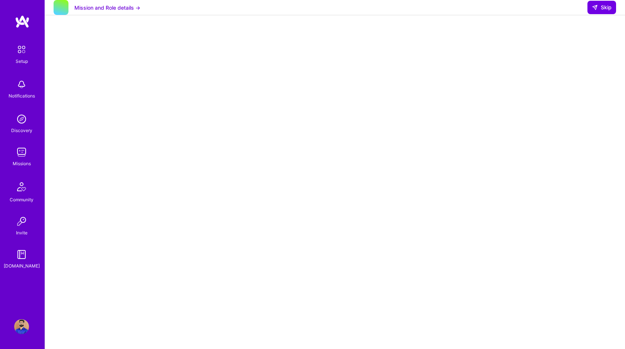
click at [22, 21] on img at bounding box center [22, 21] width 15 height 13
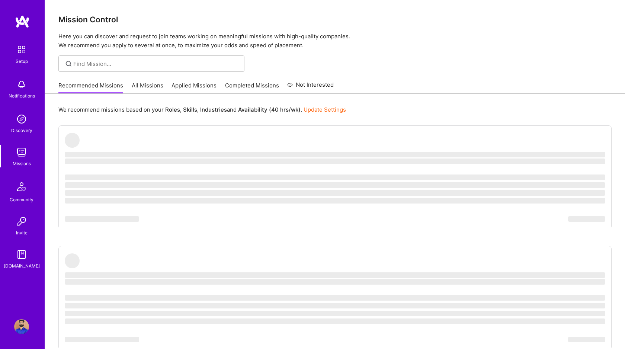
click at [259, 86] on link "Completed Missions" at bounding box center [252, 87] width 54 height 12
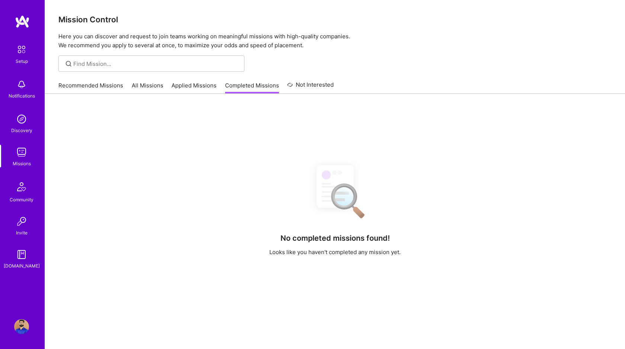
click at [189, 87] on link "Applied Missions" at bounding box center [193, 87] width 45 height 12
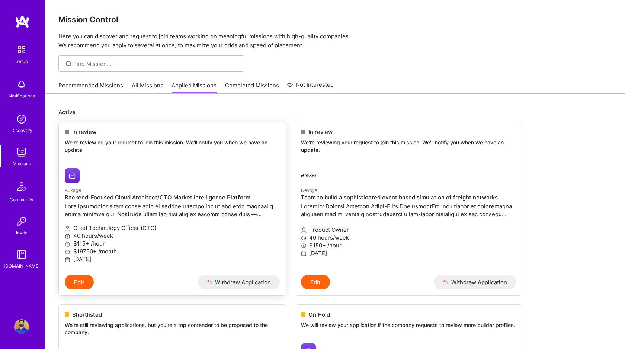
click at [133, 159] on div "In review We're reviewing your request to join this mission. We'll notify you w…" at bounding box center [172, 142] width 227 height 40
click at [82, 279] on button "Edit" at bounding box center [79, 281] width 29 height 15
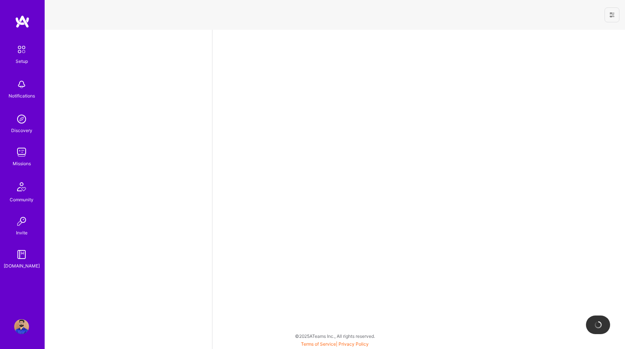
select select "CA"
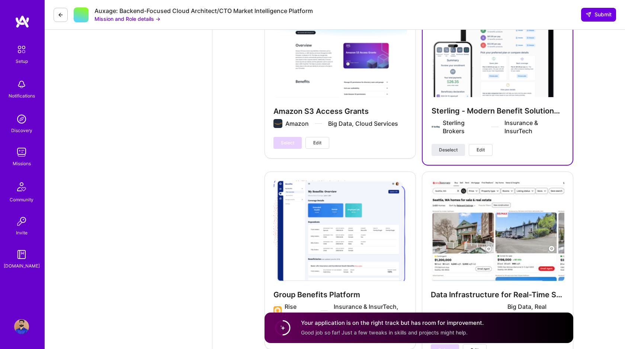
scroll to position [1538, 0]
